Goal: Task Accomplishment & Management: Use online tool/utility

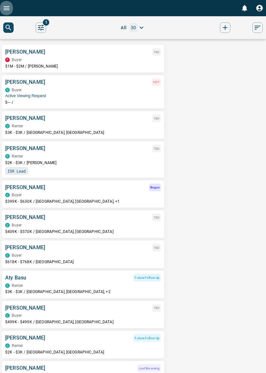
click at [7, 14] on button "Open drawer" at bounding box center [6, 8] width 13 height 16
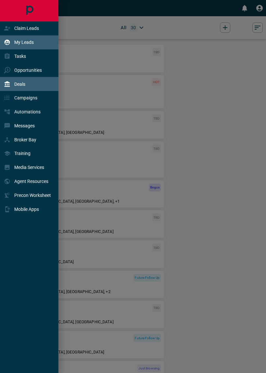
click at [25, 89] on div "Deals" at bounding box center [14, 84] width 21 height 11
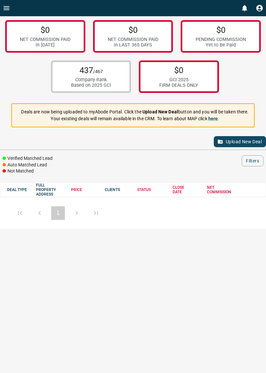
click at [230, 145] on button "Upload New Deal" at bounding box center [240, 141] width 52 height 11
click at [221, 143] on icon "button" at bounding box center [220, 142] width 5 height 4
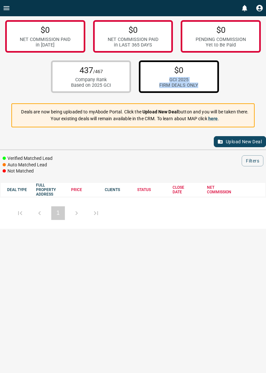
drag, startPoint x: 203, startPoint y: 87, endPoint x: 160, endPoint y: 81, distance: 43.0
click at [160, 81] on div "$0 GCI 2025 FIRM DEALS ONLY" at bounding box center [179, 76] width 80 height 32
click at [165, 121] on p "Your existing deals will remain available in the CRM. To learn about MAP click …" at bounding box center [135, 118] width 228 height 7
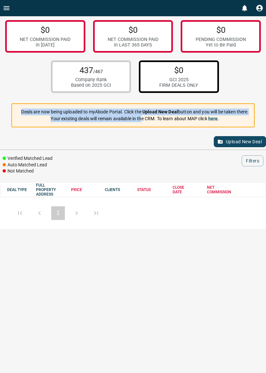
drag, startPoint x: 26, startPoint y: 113, endPoint x: 140, endPoint y: 129, distance: 115.3
click at [141, 122] on div "Deals are now being uploaded to myAbode Portal. Click the Upload New Deal butto…" at bounding box center [135, 115] width 228 height 19
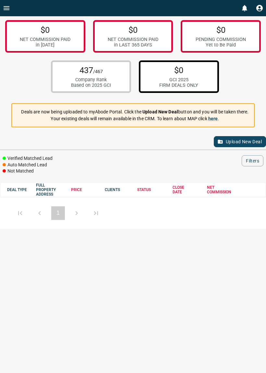
click at [137, 147] on div "Upload New Deal" at bounding box center [133, 142] width 266 height 16
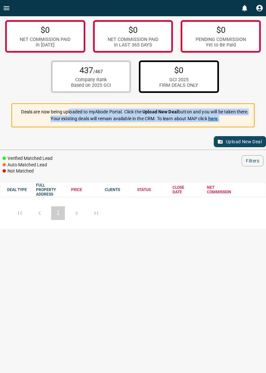
drag, startPoint x: 229, startPoint y: 121, endPoint x: 69, endPoint y: 114, distance: 159.8
click at [69, 114] on div "Deals are now being uploaded to myAbode Portal. Click the Upload New Deal butto…" at bounding box center [135, 115] width 228 height 19
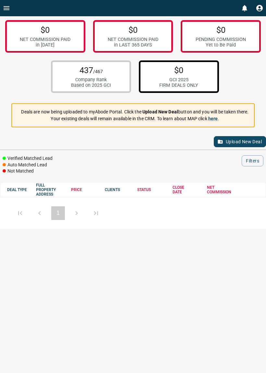
click at [61, 115] on p "Deals are now being uploaded to myAbode Portal. Click the Upload New Deal butto…" at bounding box center [135, 111] width 228 height 7
click at [215, 120] on link "here" at bounding box center [213, 118] width 10 height 5
click at [43, 200] on div "1" at bounding box center [133, 212] width 266 height 32
click at [258, 10] on icon "Profile" at bounding box center [260, 8] width 8 height 8
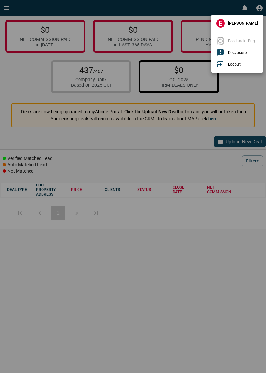
click at [258, 10] on div at bounding box center [133, 186] width 266 height 373
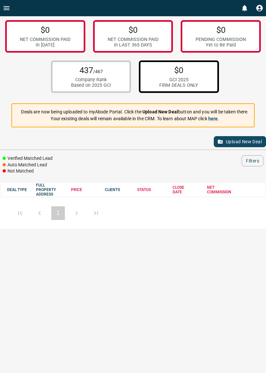
click at [7, 9] on icon "Open drawer" at bounding box center [7, 8] width 8 height 8
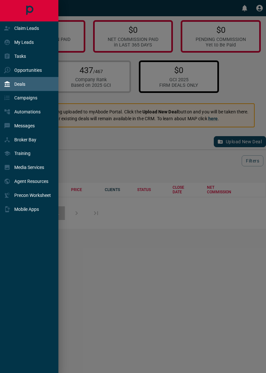
click at [87, 117] on div at bounding box center [133, 186] width 266 height 373
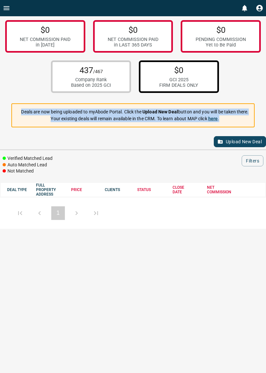
drag, startPoint x: 20, startPoint y: 115, endPoint x: 236, endPoint y: 119, distance: 216.5
click at [236, 119] on div "Deals are now being uploaded to myAbode Portal. Click the Upload New Deal butto…" at bounding box center [135, 115] width 228 height 19
click at [237, 120] on p "Your existing deals will remain available in the CRM. To learn about MAP click …" at bounding box center [135, 118] width 228 height 7
drag, startPoint x: 232, startPoint y: 123, endPoint x: 24, endPoint y: 117, distance: 208.5
click at [24, 117] on div "Deals are now being uploaded to myAbode Portal. Click the Upload New Deal butto…" at bounding box center [135, 115] width 228 height 19
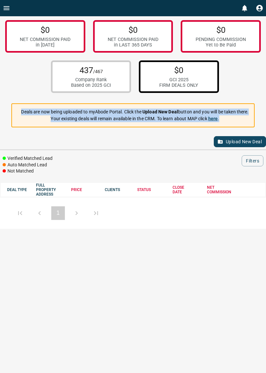
drag, startPoint x: 16, startPoint y: 113, endPoint x: 255, endPoint y: 121, distance: 239.0
click at [254, 121] on div "Deals are now being uploaded to myAbode Portal. Click the Upload New Deal butto…" at bounding box center [132, 115] width 243 height 24
click at [244, 115] on p "Deals are now being uploaded to myAbode Portal. Click the Upload New Deal butto…" at bounding box center [135, 111] width 228 height 7
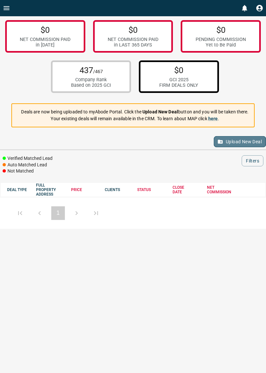
click at [245, 145] on button "Upload New Deal" at bounding box center [240, 141] width 52 height 11
